Goal: Task Accomplishment & Management: Complete application form

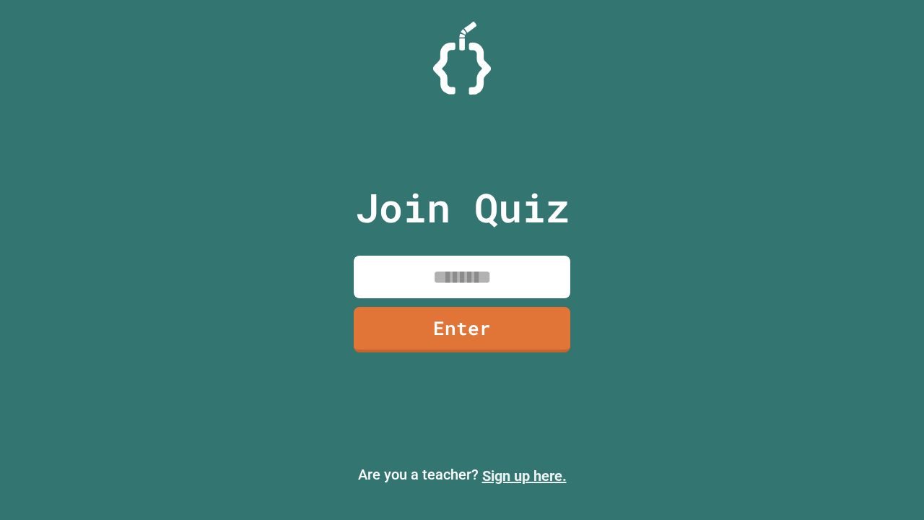
click at [524, 476] on link "Sign up here." at bounding box center [524, 475] width 84 height 17
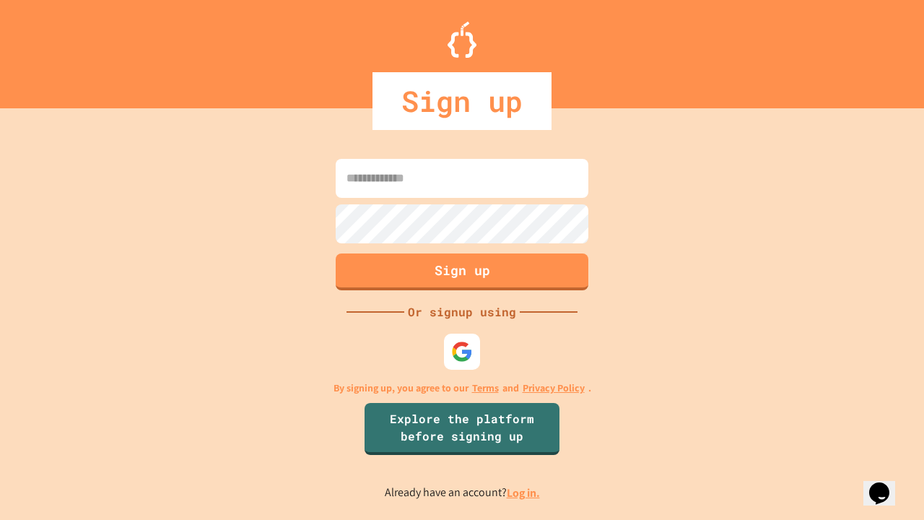
click at [524, 492] on link "Log in." at bounding box center [523, 492] width 33 height 15
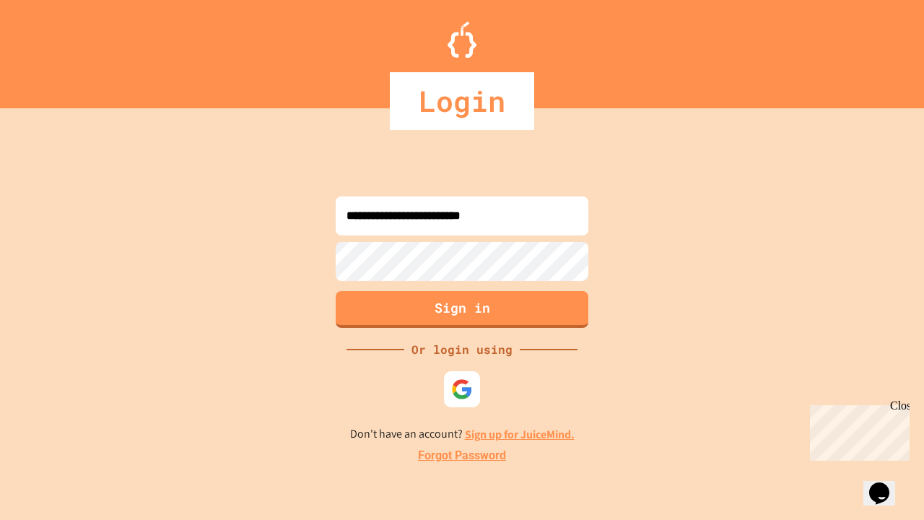
type input "**********"
